Goal: Check status: Check status

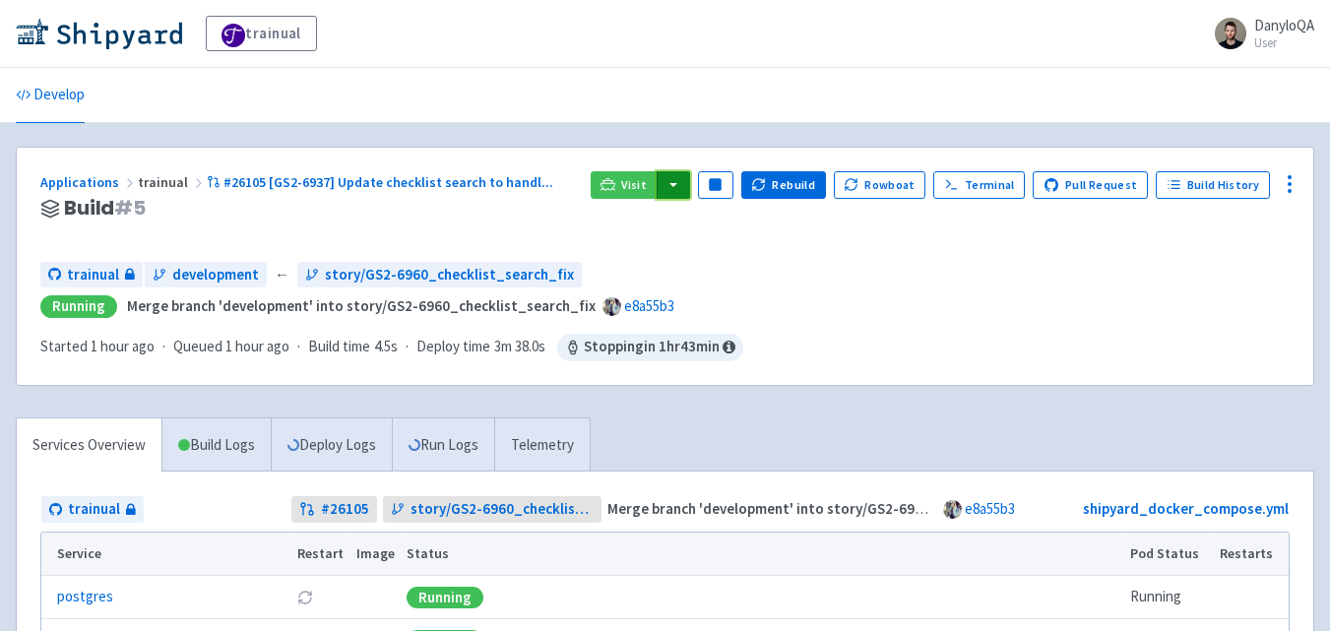
click at [687, 187] on button "button" at bounding box center [673, 185] width 33 height 28
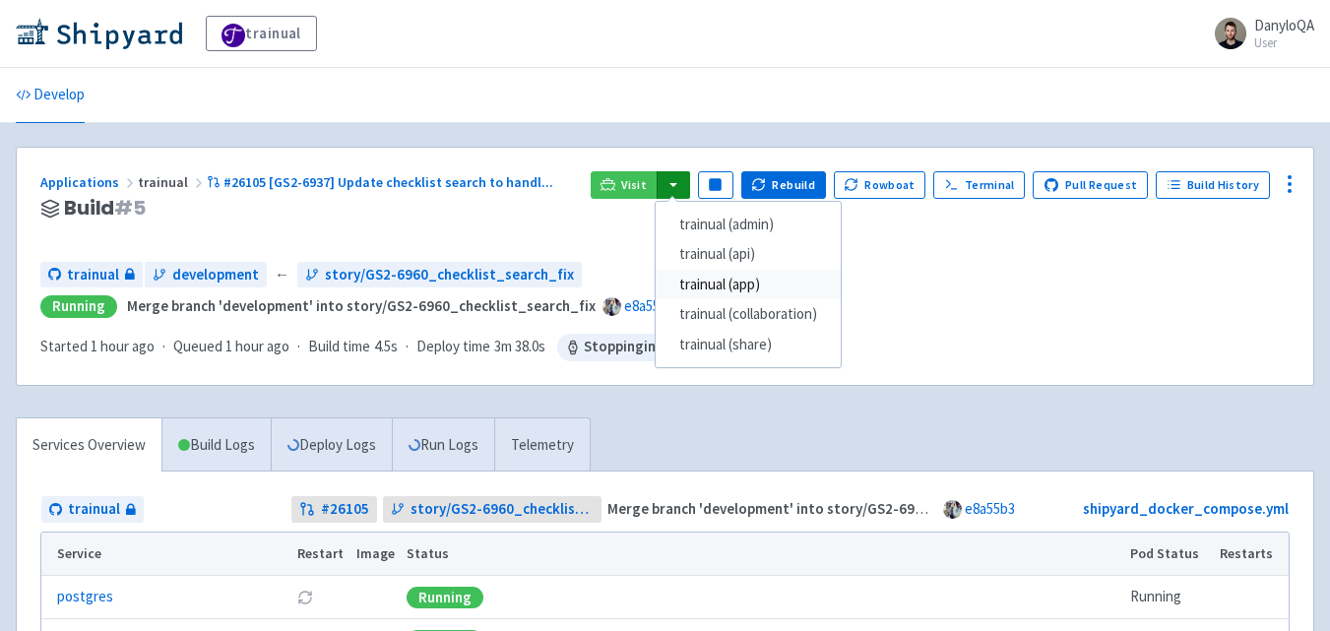
click at [734, 275] on link "trainual (app)" at bounding box center [748, 285] width 185 height 31
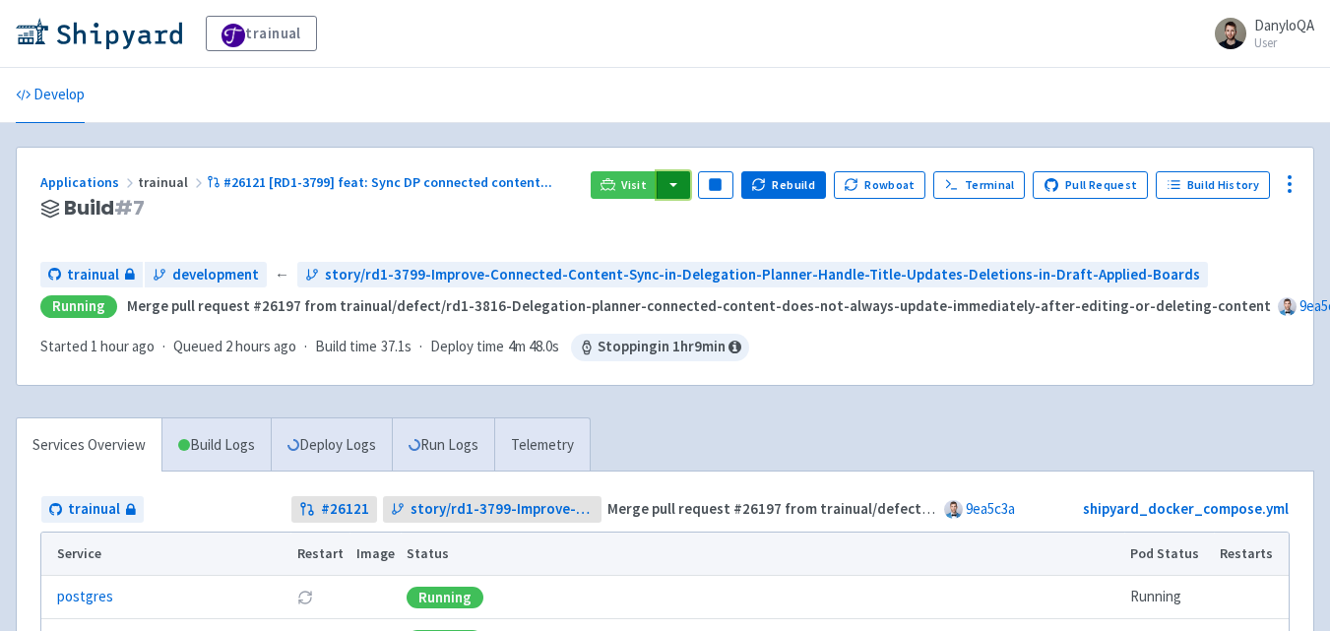
click at [679, 188] on button "button" at bounding box center [673, 185] width 33 height 28
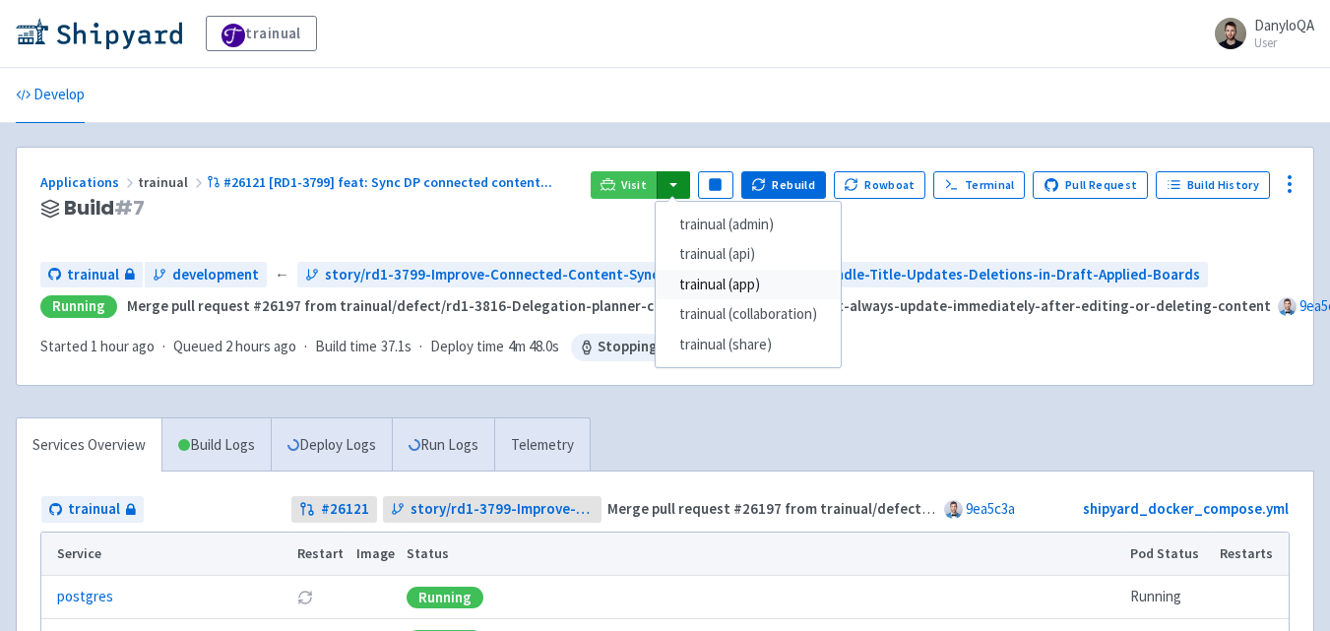
click at [729, 282] on link "trainual (app)" at bounding box center [748, 285] width 185 height 31
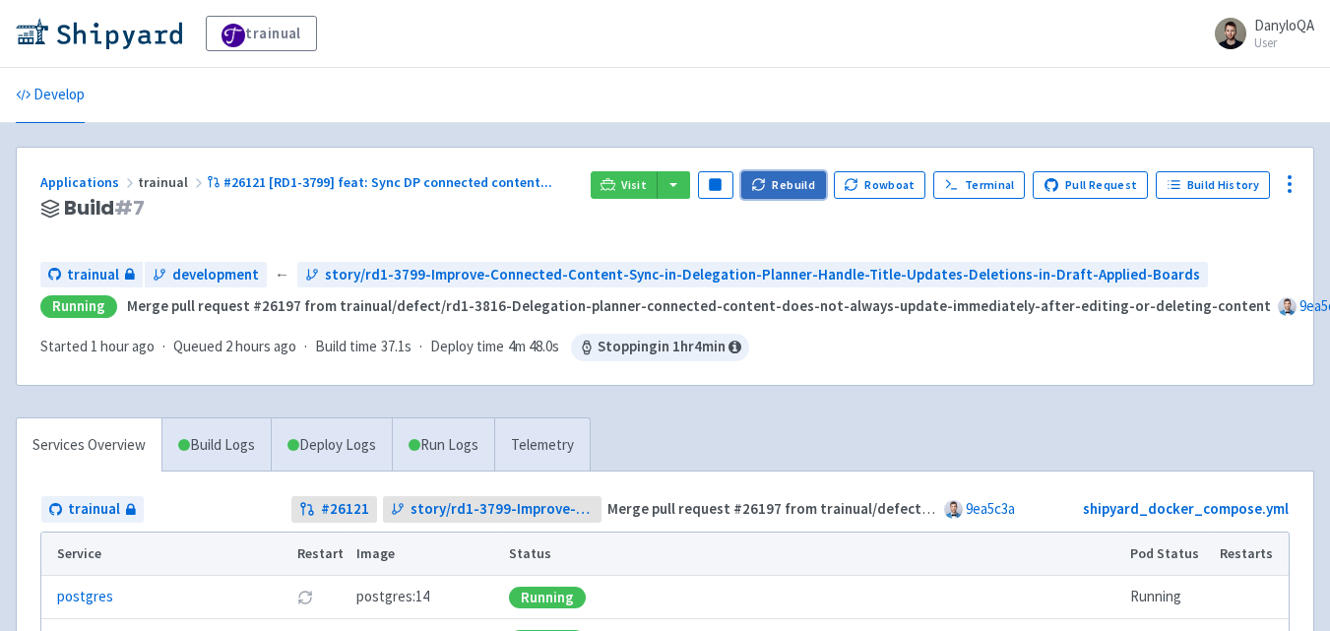
click at [793, 191] on button "Rebuild" at bounding box center [783, 185] width 85 height 28
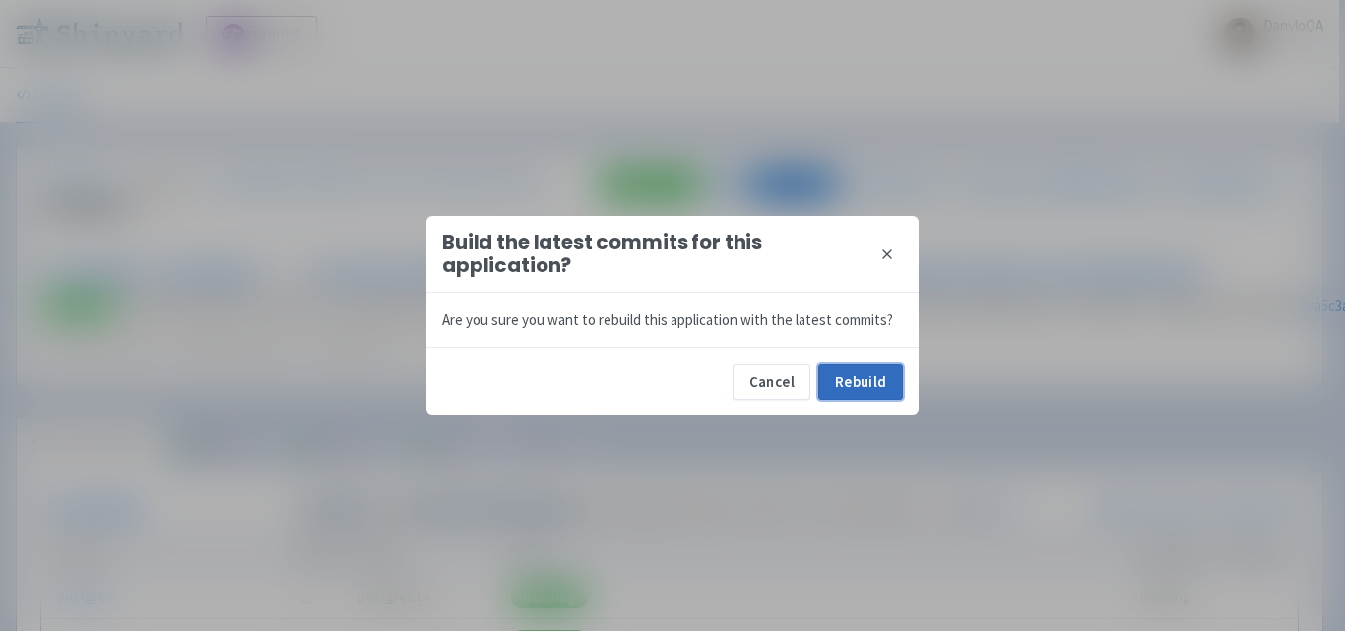
click at [851, 388] on button "Rebuild" at bounding box center [860, 381] width 85 height 35
